Goal: Task Accomplishment & Management: Complete application form

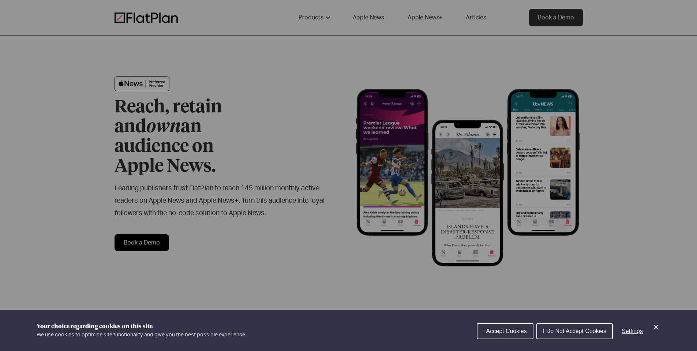
click at [326, 91] on div "Cookie preferences" at bounding box center [348, 175] width 697 height 351
click at [334, 192] on div "Cookie preferences" at bounding box center [348, 175] width 697 height 351
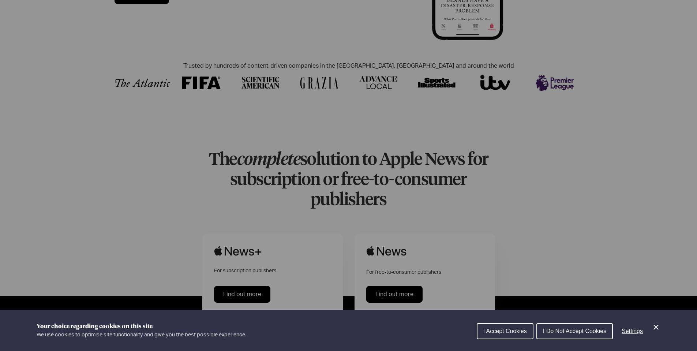
scroll to position [249, 0]
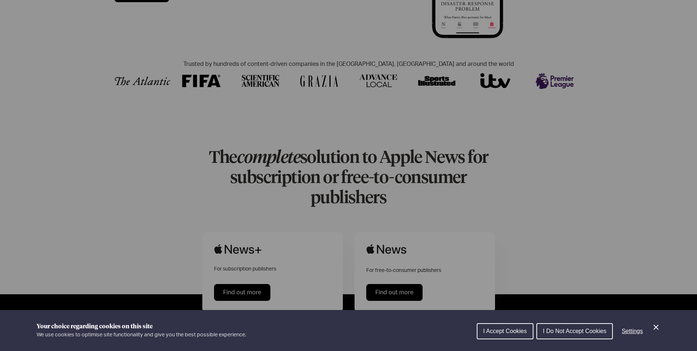
click at [389, 261] on div "Cookie preferences" at bounding box center [348, 175] width 697 height 351
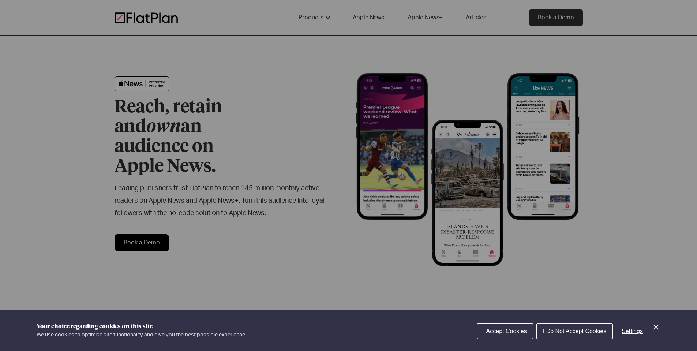
click at [374, 189] on div "Cookie preferences" at bounding box center [348, 175] width 697 height 351
click at [514, 327] on button "I Accept Cookies" at bounding box center [505, 331] width 57 height 16
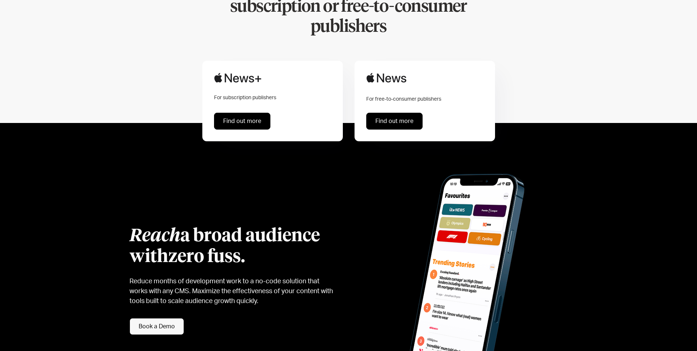
scroll to position [403, 0]
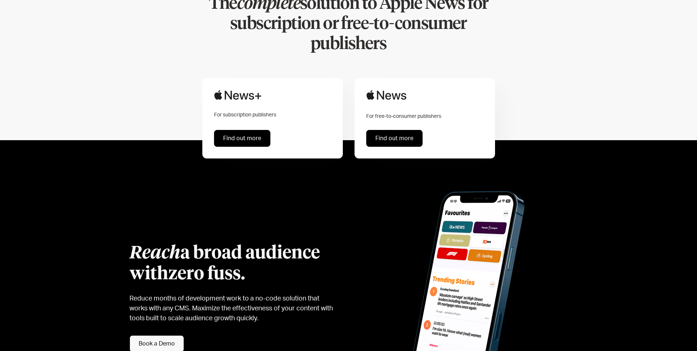
click at [165, 335] on link "Book a Demo" at bounding box center [157, 343] width 55 height 17
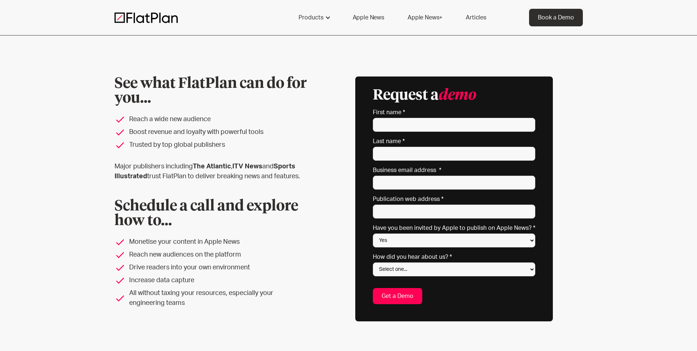
click at [396, 137] on form "Request a demo * indicates required fields First name * Last name * Business em…" at bounding box center [454, 196] width 162 height 216
click at [396, 121] on input "First name *" at bounding box center [454, 125] width 162 height 14
type input "ATAAH"
type input "KING"
type input "ataahking@gmail.com"
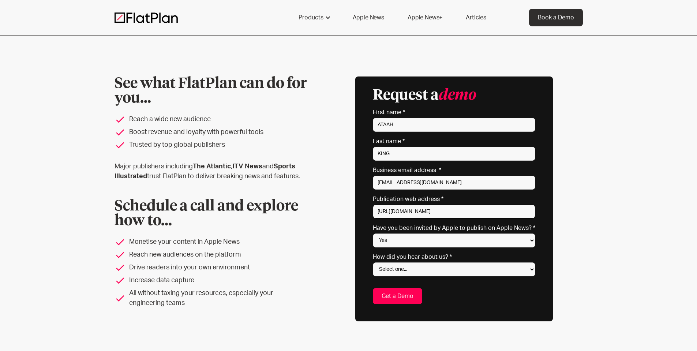
type input "https://reignsoundpress.github.io"
click at [415, 240] on select "Yes No Not sure" at bounding box center [454, 240] width 162 height 14
click at [375, 262] on select "Select one... Search engine (Google, DuckDuckGo etc) Apple website Google Ad Li…" at bounding box center [454, 269] width 162 height 14
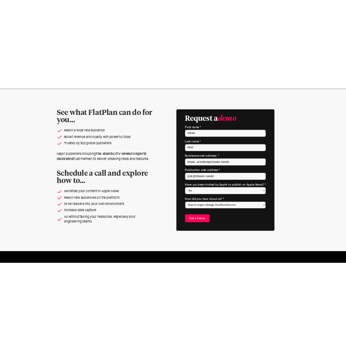
scroll to position [45, 0]
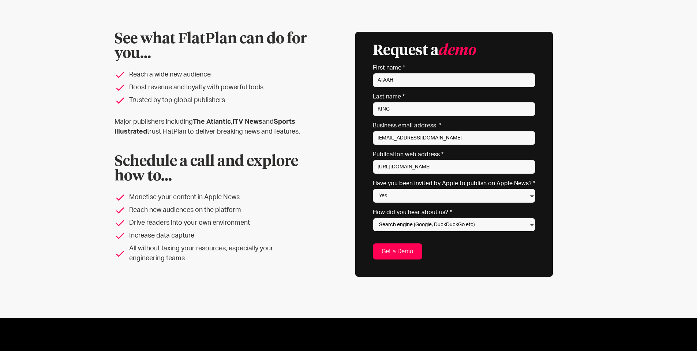
select select "Apple website"
click at [375, 218] on select "Select one... Search engine (Google, DuckDuckGo etc) Apple website Google Ad Li…" at bounding box center [454, 225] width 162 height 14
